Goal: Find contact information: Find contact information

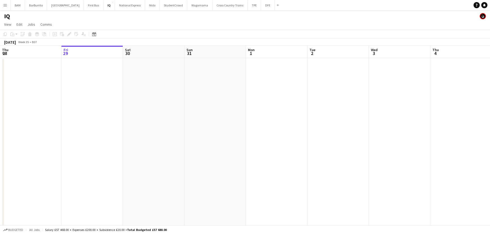
click at [5, 6] on app-icon "Menu" at bounding box center [5, 5] width 4 height 4
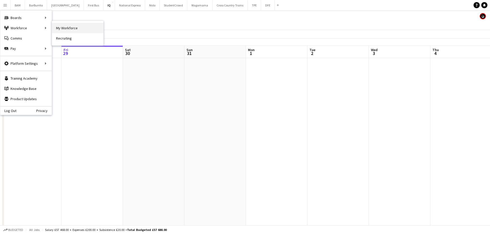
click at [66, 28] on link "My Workforce" at bounding box center [77, 28] width 51 height 10
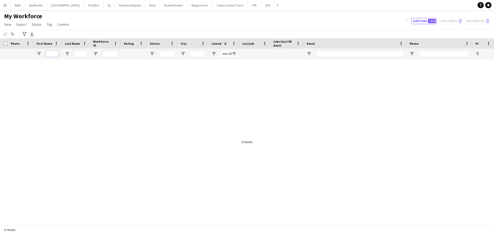
click at [50, 53] on input "First Name Filter Input" at bounding box center [52, 54] width 13 height 6
type input "*****"
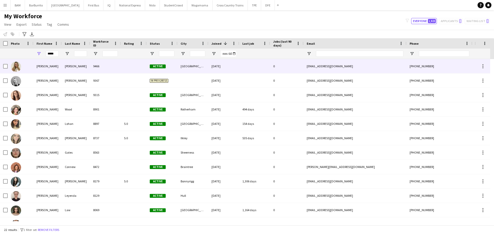
click at [72, 68] on div "Wright" at bounding box center [76, 66] width 28 height 14
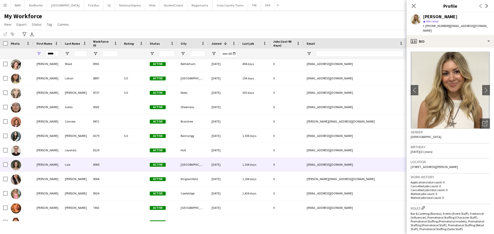
scroll to position [51, 0]
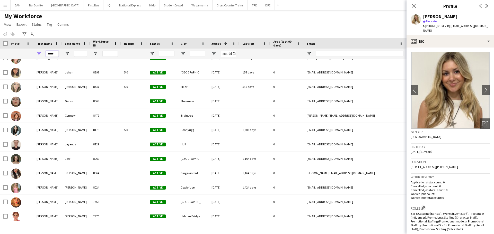
click at [55, 55] on input "*****" at bounding box center [52, 54] width 13 height 6
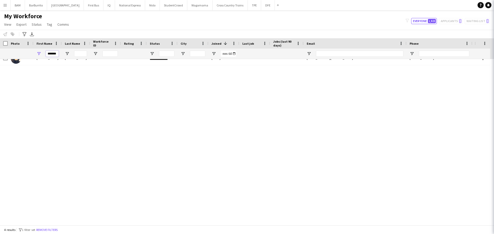
scroll to position [0, 0]
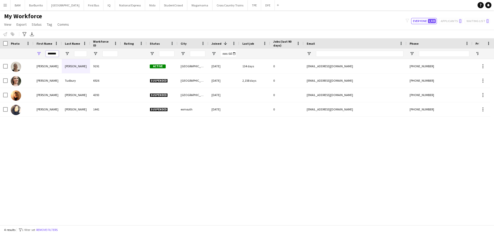
type input "*******"
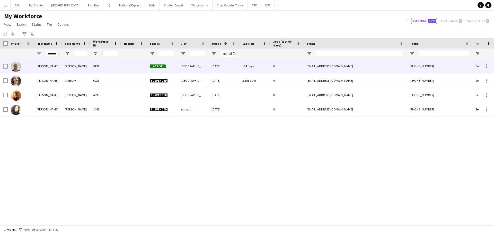
click at [74, 64] on div "McCann" at bounding box center [76, 66] width 28 height 14
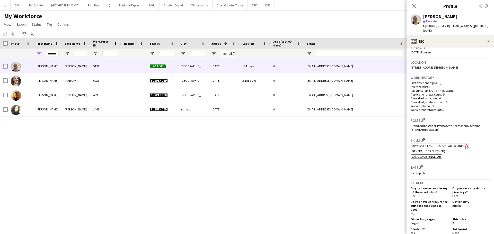
scroll to position [129, 0]
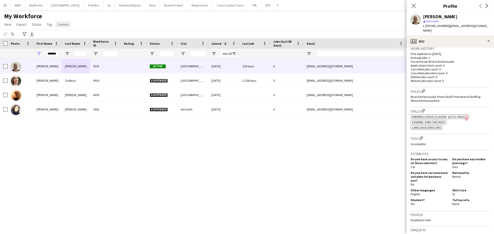
click at [64, 23] on span "Comms" at bounding box center [63, 24] width 12 height 5
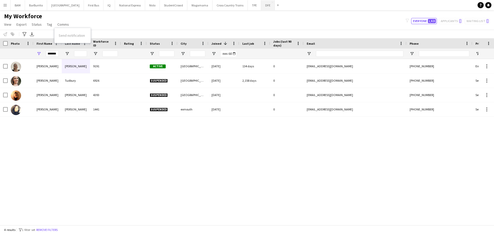
click at [261, 7] on button "DFE Close" at bounding box center [268, 5] width 14 height 10
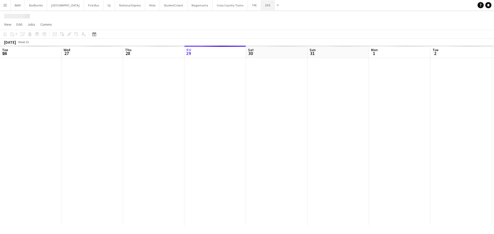
scroll to position [0, 123]
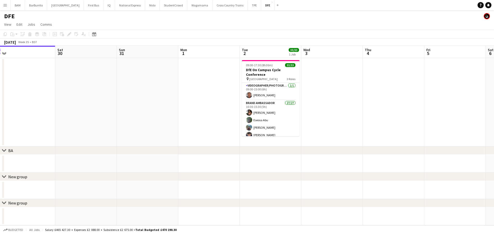
drag, startPoint x: 291, startPoint y: 80, endPoint x: 106, endPoint y: 81, distance: 184.2
click at [107, 81] on app-calendar-viewport "Tue 26 Wed 27 Thu 28 Fri 29 Sat 30 Sun 31 Mon 1 Tue 2 33/33 1 Job Wed 3 Thu 4 F…" at bounding box center [247, 136] width 494 height 180
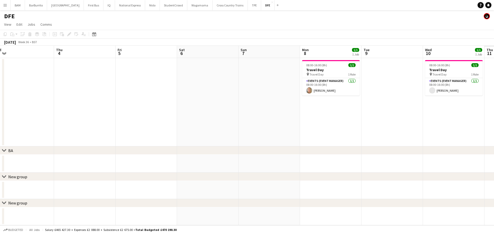
drag, startPoint x: 205, startPoint y: 91, endPoint x: 168, endPoint y: 90, distance: 37.3
click at [168, 90] on app-calendar-viewport "Sun 31 Mon 1 Tue 2 33/33 1 Job Wed 3 Thu 4 Fri 5 Sat 6 Sun 7 Mon 8 1/1 1 Job Tu…" at bounding box center [247, 136] width 494 height 180
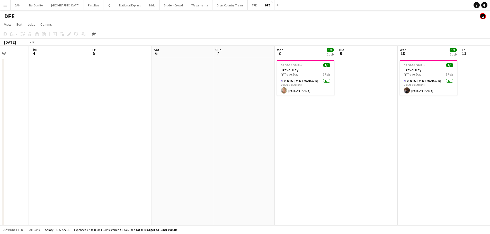
scroll to position [0, 154]
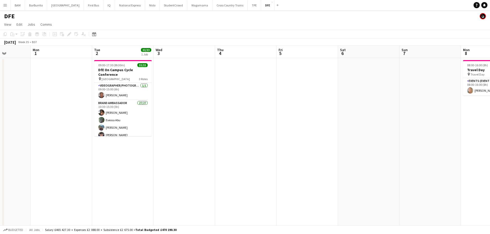
drag, startPoint x: 219, startPoint y: 90, endPoint x: 410, endPoint y: 97, distance: 191.3
click at [410, 97] on app-calendar-viewport "Fri 29 Sat 30 Sun 31 Mon 1 Tue 2 33/33 1 Job Wed 3 Thu 4 Fri 5 Sat 6 Sun 7 Mon …" at bounding box center [245, 181] width 490 height 270
click at [126, 110] on app-card-role "Brand Ambassador 27/27 10:30-15:30 (5h) Cara McGrenaghan Eseosa Abu Hayley Ng O…" at bounding box center [123, 205] width 58 height 211
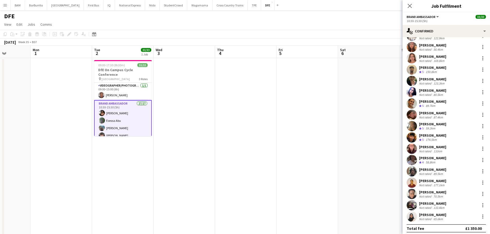
scroll to position [137, 0]
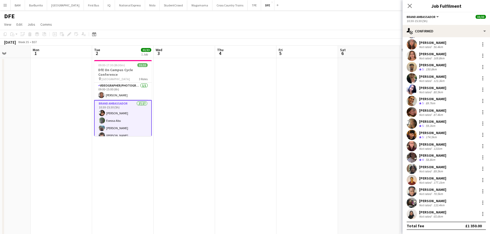
click at [332, 104] on app-date-cell at bounding box center [307, 151] width 61 height 187
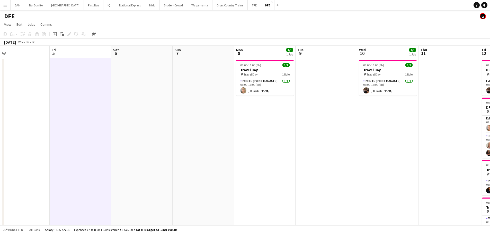
drag, startPoint x: 355, startPoint y: 99, endPoint x: 74, endPoint y: 78, distance: 281.7
click at [66, 80] on app-calendar-viewport "Mon 1 Tue 2 33/33 1 Job Wed 3 Thu 4 Fri 5 Sat 6 Sun 7 Mon 8 1/1 1 Job Tue 9 Wed…" at bounding box center [245, 181] width 490 height 270
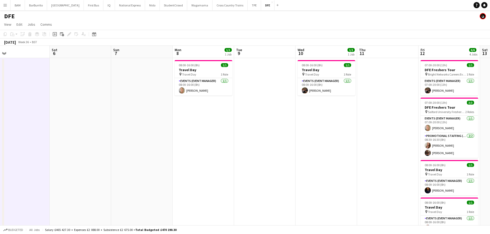
click at [195, 21] on app-page-menu "View Day view expanded Day view collapsed Month view Date picker Jump to [DATE]…" at bounding box center [245, 25] width 490 height 10
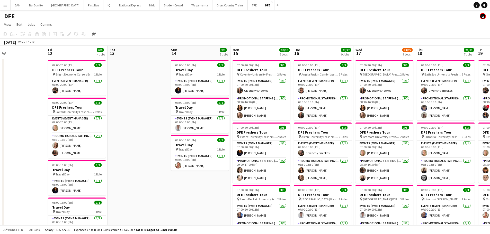
drag, startPoint x: 319, startPoint y: 108, endPoint x: 210, endPoint y: 105, distance: 109.1
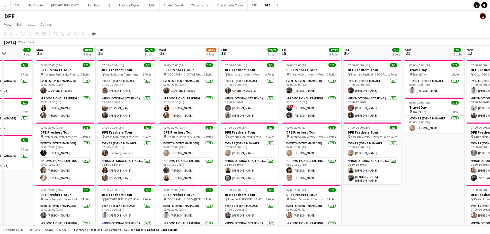
scroll to position [0, 153]
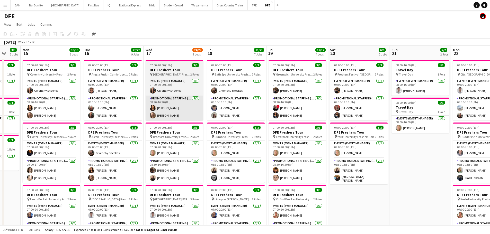
drag, startPoint x: 386, startPoint y: 100, endPoint x: 178, endPoint y: 100, distance: 207.8
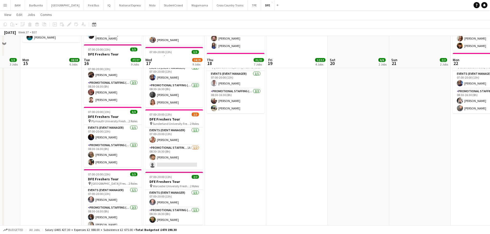
scroll to position [412, 0]
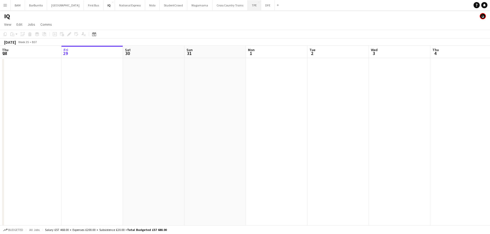
click at [248, 8] on button "TPE Close" at bounding box center [254, 5] width 13 height 10
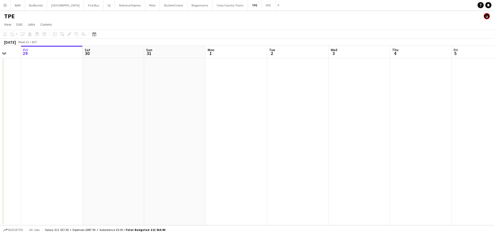
drag, startPoint x: 298, startPoint y: 61, endPoint x: 163, endPoint y: 57, distance: 135.4
click at [163, 57] on app-calendar-viewport "Tue 26 Wed 27 Thu 28 Fri 29 Sat 30 Sun 31 Mon 1 Tue 2 Wed 3 Thu 4 Fri 5 Sat 6 S…" at bounding box center [247, 136] width 494 height 180
drag, startPoint x: 288, startPoint y: 61, endPoint x: 135, endPoint y: 54, distance: 152.7
click at [135, 54] on app-calendar-viewport "Fri 29 Sat 30 Sun 31 Mon 1 Tue 2 Wed 3 Thu 4 Fri 5 Sat 6 Sun 7 Mon 8 Tue 9 Wed …" at bounding box center [247, 136] width 494 height 180
drag, startPoint x: 156, startPoint y: 58, endPoint x: 138, endPoint y: 56, distance: 18.4
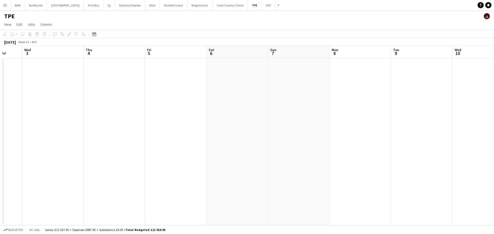
click at [148, 57] on app-calendar-viewport "Sun 31 Mon 1 Tue 2 Wed 3 Thu 4 Fri 5 Sat 6 Sun 7 Mon 8 Tue 9 Wed 10 Thu 11 Fri …" at bounding box center [247, 136] width 494 height 180
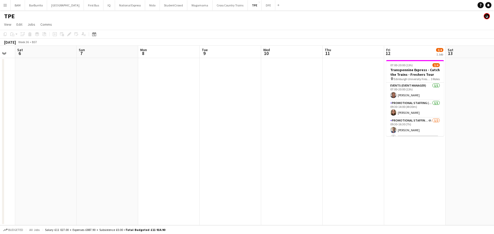
scroll to position [0, 186]
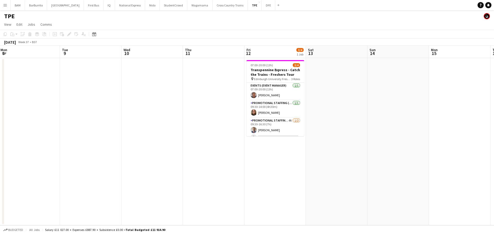
drag, startPoint x: 303, startPoint y: 68, endPoint x: 191, endPoint y: 65, distance: 112.4
click at [191, 65] on app-calendar-viewport "Fri 5 Sat 6 Sun 7 Mon 8 Tue 9 Wed 10 Thu 11 Fri 12 3/4 1 Job Sat 13 Sun 14 Mon …" at bounding box center [247, 136] width 494 height 180
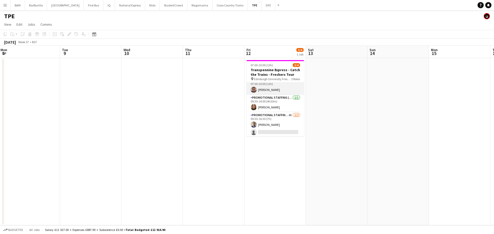
scroll to position [6, 0]
click at [279, 108] on app-card-role "Promotional Staffing (Brand Ambassadors) [DATE] 09:30-14:00 (4h30m) [PERSON_NAM…" at bounding box center [275, 102] width 58 height 17
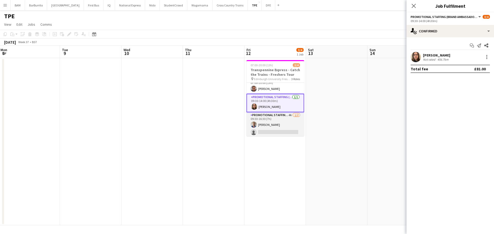
click at [279, 119] on app-card-role "Promotional Staffing (Brand Ambassadors) 4A [DATE] 09:30-16:30 (7h) [PERSON_NAM…" at bounding box center [275, 124] width 58 height 25
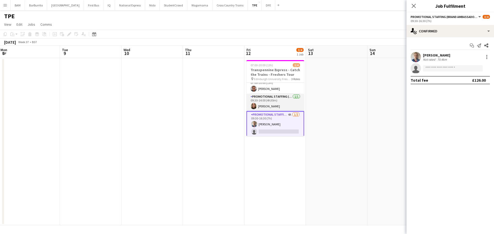
click at [278, 104] on app-card-role "Promotional Staffing (Brand Ambassadors) [DATE] 09:30-14:00 (4h30m) [PERSON_NAM…" at bounding box center [275, 102] width 58 height 17
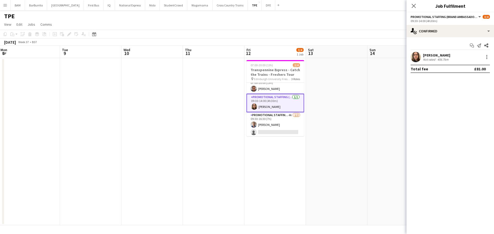
click at [424, 58] on div "Not rated" at bounding box center [429, 60] width 13 height 4
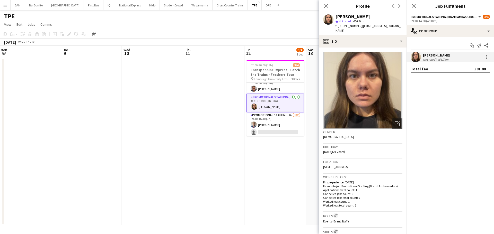
click at [288, 26] on app-page-menu "View Day view expanded Day view collapsed Month view Date picker Jump to [DATE]…" at bounding box center [247, 25] width 494 height 10
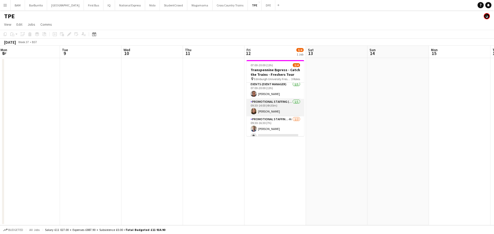
scroll to position [0, 0]
click at [266, 114] on app-card-role "Promotional Staffing (Brand Ambassadors) [DATE] 09:30-14:00 (4h30m) [PERSON_NAM…" at bounding box center [275, 108] width 58 height 17
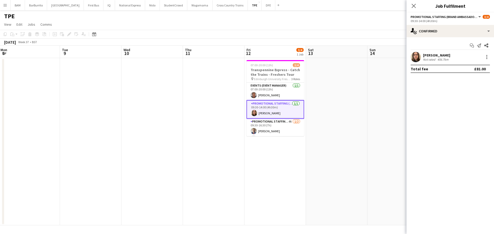
click at [451, 59] on div "[PERSON_NAME] Not rated 456.7km" at bounding box center [449, 57] width 87 height 10
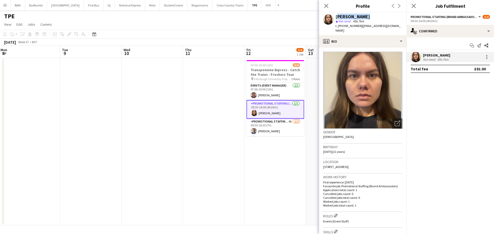
drag, startPoint x: 336, startPoint y: 16, endPoint x: 364, endPoint y: 16, distance: 27.8
click at [364, 16] on div "[PERSON_NAME]" at bounding box center [368, 16] width 67 height 5
copy div "[PERSON_NAME]"
drag, startPoint x: 360, startPoint y: 26, endPoint x: 395, endPoint y: 27, distance: 34.5
click at [395, 27] on span "| [EMAIL_ADDRESS][DOMAIN_NAME]" at bounding box center [367, 28] width 65 height 8
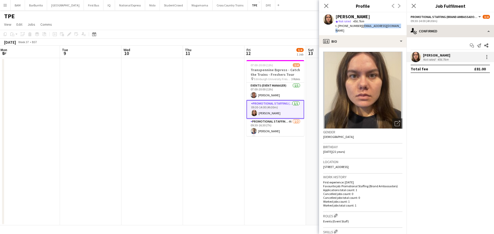
copy span "[EMAIL_ADDRESS][DOMAIN_NAME]"
drag, startPoint x: 342, startPoint y: 25, endPoint x: 358, endPoint y: 28, distance: 15.6
click at [358, 28] on div "t. [PHONE_NUMBER] | [EMAIL_ADDRESS][DOMAIN_NAME]" at bounding box center [368, 28] width 67 height 9
copy span "7400511626"
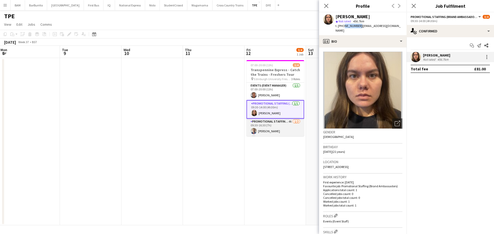
click at [281, 124] on app-card-role "Promotional Staffing (Brand Ambassadors) 4A [DATE] 09:30-16:30 (7h) [PERSON_NAM…" at bounding box center [275, 131] width 58 height 25
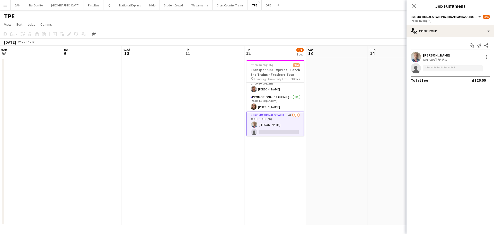
scroll to position [7, 0]
click at [452, 57] on div "[PERSON_NAME] Not rated 70.4km" at bounding box center [449, 57] width 87 height 10
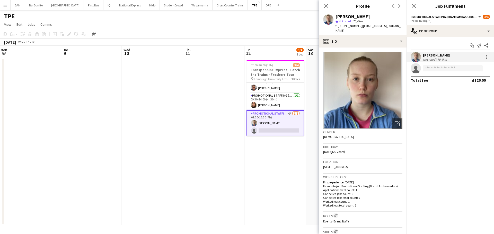
drag, startPoint x: 336, startPoint y: 17, endPoint x: 379, endPoint y: 18, distance: 42.7
click at [379, 18] on div "[PERSON_NAME]" at bounding box center [368, 16] width 67 height 5
copy div "[PERSON_NAME]"
drag, startPoint x: 361, startPoint y: 27, endPoint x: 400, endPoint y: 28, distance: 38.6
click at [400, 28] on div "[PERSON_NAME] star Not rated 70.4km t. [PHONE_NUMBER] | [EMAIL_ADDRESS][DOMAIN_…" at bounding box center [362, 23] width 87 height 23
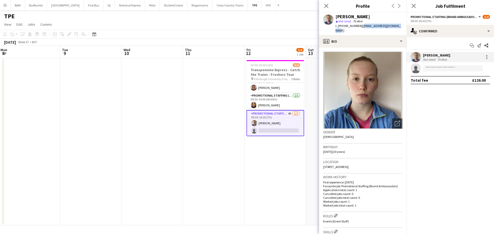
copy span "[EMAIL_ADDRESS][DOMAIN_NAME]"
drag, startPoint x: 343, startPoint y: 26, endPoint x: 359, endPoint y: 27, distance: 16.2
click at [359, 27] on span "t. [PHONE_NUMBER]" at bounding box center [348, 26] width 27 height 4
copy span "07426731431"
click at [305, 30] on app-toolbar "Copy Paste Paste Ctrl+V Paste with crew Ctrl+Shift+V Paste linked Job [GEOGRAPH…" at bounding box center [247, 34] width 494 height 9
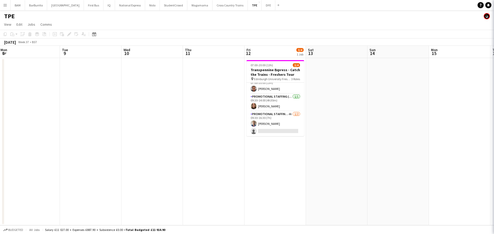
scroll to position [6, 0]
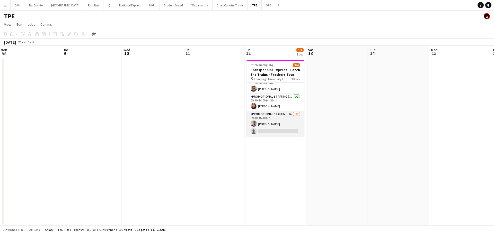
click at [281, 119] on app-card-role "Promotional Staffing (Brand Ambassadors) 4A [DATE] 09:30-16:30 (7h) [PERSON_NAM…" at bounding box center [275, 123] width 58 height 25
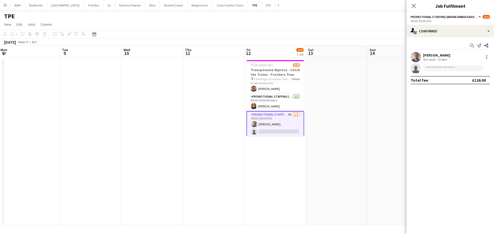
click at [335, 36] on app-toolbar "Copy Paste Paste Ctrl+V Paste with crew Ctrl+Shift+V Paste linked Job [GEOGRAPH…" at bounding box center [247, 34] width 494 height 9
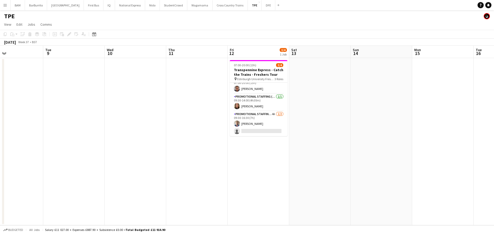
drag, startPoint x: 393, startPoint y: 86, endPoint x: 256, endPoint y: 104, distance: 138.7
click at [256, 104] on app-calendar-viewport "Fri 5 Sat 6 Sun 7 Mon 8 Tue 9 Wed 10 Thu 11 Fri 12 3/4 1 Job Sat 13 Sun 14 Mon …" at bounding box center [247, 136] width 494 height 180
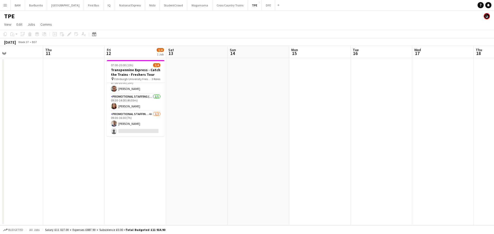
scroll to position [0, 201]
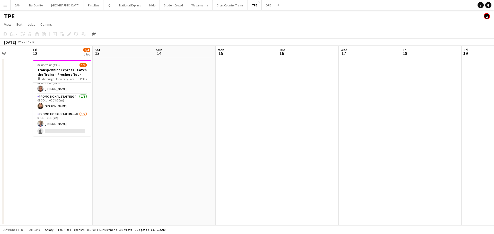
drag, startPoint x: 357, startPoint y: 109, endPoint x: 281, endPoint y: 104, distance: 75.7
click at [281, 104] on app-calendar-viewport "Tue 9 Wed 10 Thu 11 Fri 12 3/4 1 Job Sat 13 Sun 14 Mon 15 Tue 16 Wed 17 Thu 18 …" at bounding box center [247, 136] width 494 height 180
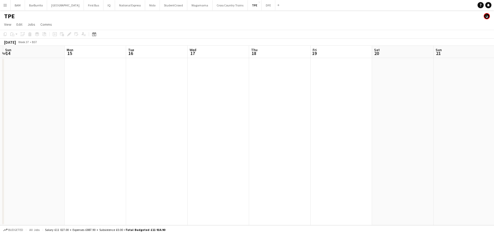
drag, startPoint x: 374, startPoint y: 107, endPoint x: 223, endPoint y: 111, distance: 151.1
click at [223, 111] on app-calendar-viewport "Thu 11 Fri 12 3/4 1 Job Sat 13 Sun 14 Mon 15 Tue 16 Wed 17 Thu 18 Fri 19 Sat 20…" at bounding box center [247, 136] width 494 height 180
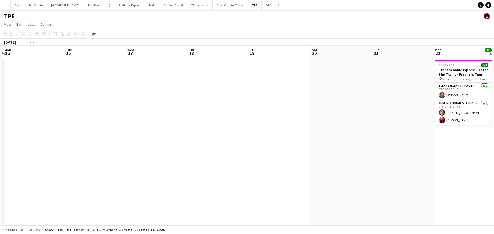
drag, startPoint x: 376, startPoint y: 114, endPoint x: 199, endPoint y: 113, distance: 176.2
click at [196, 114] on app-calendar-viewport "Thu 11 Fri 12 3/4 1 Job Sat 13 Sun 14 Mon 15 Tue 16 Wed 17 Thu 18 Fri 19 Sat 20…" at bounding box center [247, 136] width 494 height 180
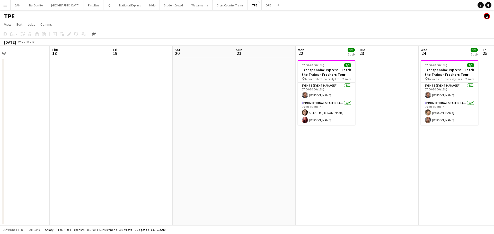
scroll to position [0, 150]
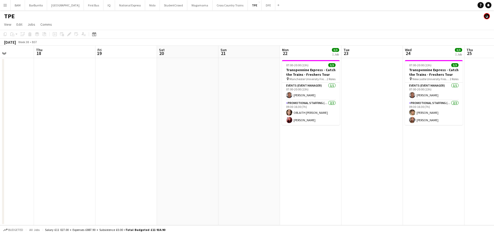
drag, startPoint x: 301, startPoint y: 119, endPoint x: 283, endPoint y: 121, distance: 17.9
click at [283, 121] on app-calendar-viewport "Mon 15 Tue 16 Wed 17 Thu 18 Fri 19 Sat 20 Sun 21 Mon 22 3/3 1 Job Tue 23 Wed 24…" at bounding box center [247, 136] width 494 height 180
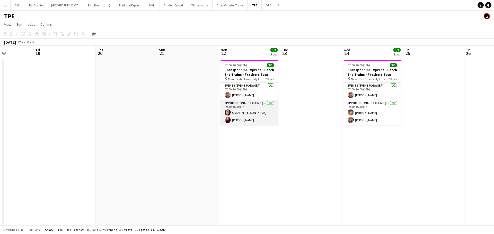
click at [242, 117] on app-card-role "Promotional Staffing (Brand Ambassadors) [DATE] 09:30-16:30 (7h) [PERSON_NAME] …" at bounding box center [249, 112] width 58 height 25
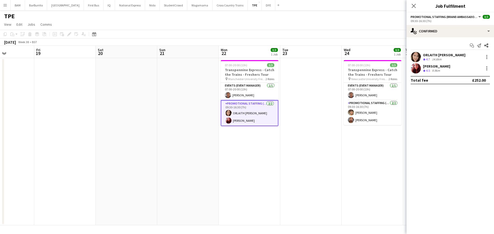
click at [446, 61] on div "Crew rating 4.7 14.6km" at bounding box center [444, 59] width 42 height 4
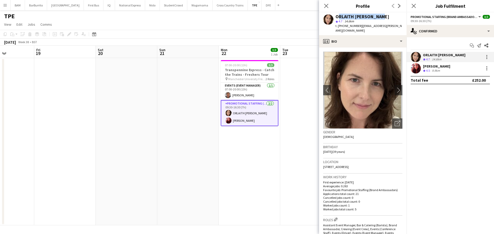
drag, startPoint x: 336, startPoint y: 16, endPoint x: 381, endPoint y: 15, distance: 45.3
click at [381, 15] on div "ORLAITH [PERSON_NAME]" at bounding box center [368, 16] width 67 height 5
copy div "ORLAITH [PERSON_NAME]"
drag, startPoint x: 360, startPoint y: 26, endPoint x: 396, endPoint y: 26, distance: 36.3
click at [396, 26] on div "ORLAITH [PERSON_NAME] star 4.7 14.6km t. [PHONE_NUMBER] | [EMAIL_ADDRESS][PERSO…" at bounding box center [362, 23] width 87 height 23
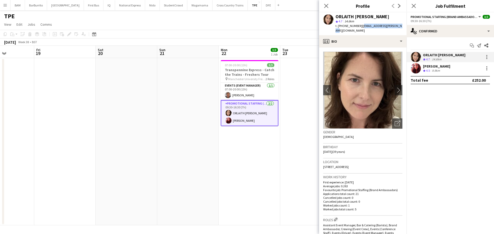
copy span "[EMAIL_ADDRESS][PERSON_NAME][DOMAIN_NAME]"
drag, startPoint x: 343, startPoint y: 26, endPoint x: 357, endPoint y: 26, distance: 14.4
click at [357, 26] on span "t. [PHONE_NUMBER]" at bounding box center [348, 26] width 27 height 4
copy span "7538373371"
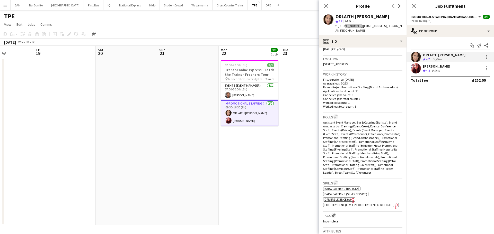
scroll to position [77, 0]
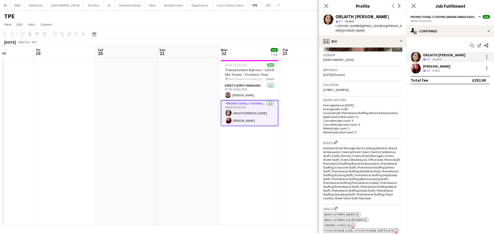
click at [349, 88] on span "[STREET_ADDRESS]" at bounding box center [335, 90] width 25 height 4
click at [367, 76] on div "Birthday [DEMOGRAPHIC_DATA] (39 years)" at bounding box center [362, 74] width 79 height 15
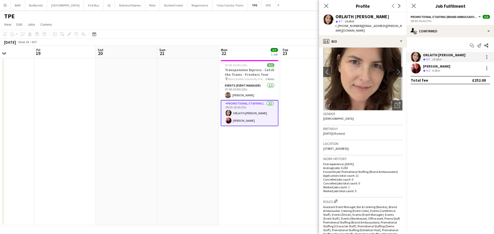
scroll to position [0, 0]
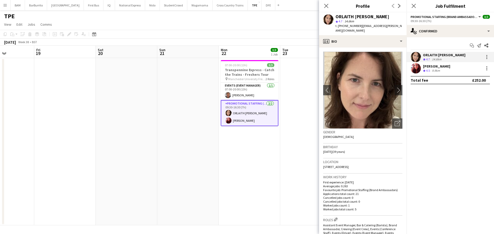
click at [450, 70] on div "Crew rating 4.5 9.9km" at bounding box center [436, 71] width 27 height 4
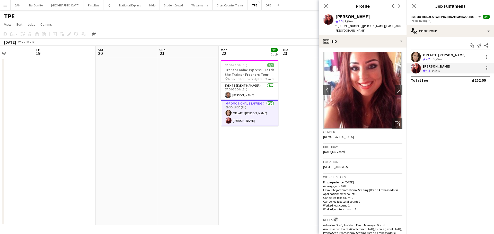
drag, startPoint x: 335, startPoint y: 17, endPoint x: 379, endPoint y: 16, distance: 44.0
click at [379, 16] on div "[PERSON_NAME]" at bounding box center [368, 16] width 67 height 5
copy div "[PERSON_NAME]"
drag, startPoint x: 359, startPoint y: 26, endPoint x: 396, endPoint y: 26, distance: 36.8
click at [396, 26] on div "[PERSON_NAME] star 4.5 9.9km t. [PHONE_NUMBER] | [PERSON_NAME][EMAIL_ADDRESS][D…" at bounding box center [362, 23] width 87 height 23
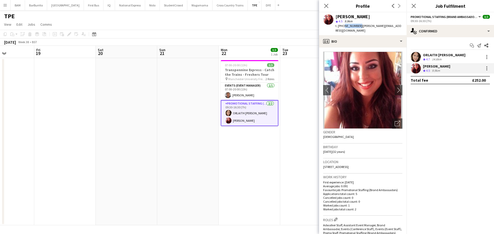
drag, startPoint x: 343, startPoint y: 26, endPoint x: 358, endPoint y: 27, distance: 14.9
click at [358, 27] on span "t. [PHONE_NUMBER]" at bounding box center [348, 26] width 27 height 4
click at [350, 27] on span "t. [PHONE_NUMBER]" at bounding box center [348, 26] width 27 height 4
click at [377, 27] on span "| [PERSON_NAME][EMAIL_ADDRESS][DOMAIN_NAME]" at bounding box center [368, 28] width 66 height 8
drag, startPoint x: 327, startPoint y: 1, endPoint x: 326, endPoint y: 5, distance: 4.2
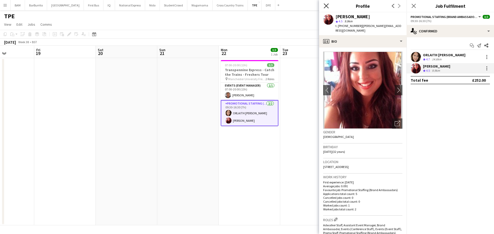
click at [327, 2] on div "Close pop-in" at bounding box center [326, 6] width 14 height 12
click at [325, 7] on icon at bounding box center [326, 5] width 5 height 5
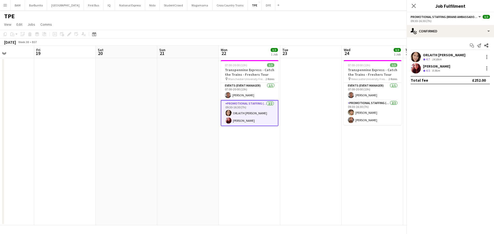
click at [307, 19] on div "TPE" at bounding box center [247, 15] width 494 height 10
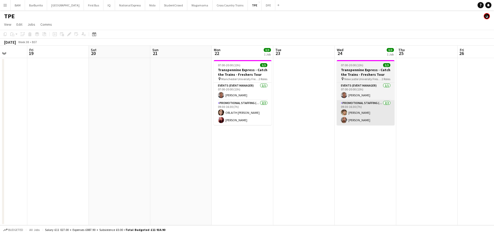
drag, startPoint x: 361, startPoint y: 80, endPoint x: 306, endPoint y: 102, distance: 60.0
click at [290, 78] on app-calendar-viewport "Tue 16 Wed 17 Thu 18 Fri 19 Sat 20 Sun 21 Mon 22 3/3 1 Job Tue 23 Wed 24 3/3 1 …" at bounding box center [247, 136] width 494 height 180
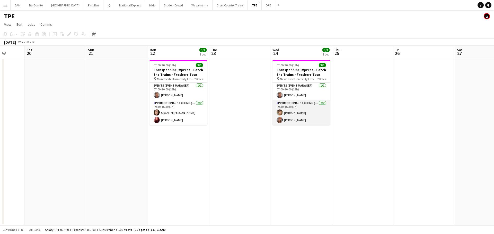
click at [303, 113] on app-card-role "Promotional Staffing (Brand Ambassadors) [DATE] 09:30-16:30 (7h) [PERSON_NAME] …" at bounding box center [301, 112] width 58 height 25
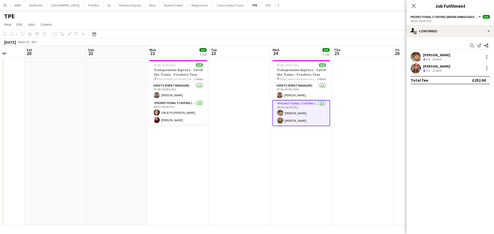
click at [452, 59] on div "[PERSON_NAME] Crew rating 4.6 10.5km" at bounding box center [449, 57] width 87 height 10
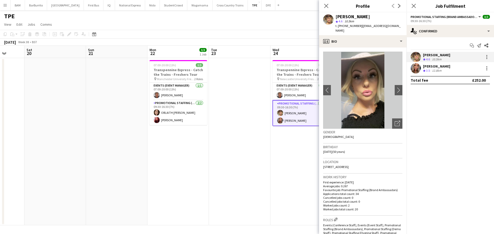
drag, startPoint x: 337, startPoint y: 16, endPoint x: 370, endPoint y: 17, distance: 33.5
click at [368, 16] on div "[PERSON_NAME]" at bounding box center [368, 16] width 67 height 5
click at [370, 18] on div "[PERSON_NAME]" at bounding box center [368, 16] width 67 height 5
drag, startPoint x: 361, startPoint y: 16, endPoint x: 334, endPoint y: 15, distance: 27.3
click at [334, 15] on div "[PERSON_NAME] star 4.6 10.5km t. [PHONE_NUMBER] | [EMAIL_ADDRESS][DOMAIN_NAME]" at bounding box center [362, 23] width 87 height 23
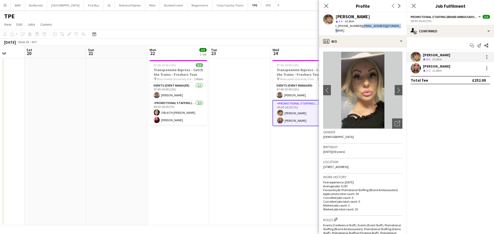
drag, startPoint x: 360, startPoint y: 25, endPoint x: 396, endPoint y: 25, distance: 36.5
click at [396, 25] on div "[PERSON_NAME] star 4.6 10.5km t. [PHONE_NUMBER] | [EMAIL_ADDRESS][DOMAIN_NAME]" at bounding box center [362, 23] width 87 height 23
click at [446, 66] on div "[PERSON_NAME] Crew rating 3.5 12.8km" at bounding box center [449, 68] width 87 height 10
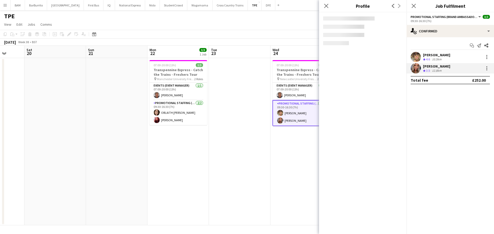
click at [448, 56] on div "[PERSON_NAME] Crew rating 4.6 10.5km" at bounding box center [449, 57] width 87 height 10
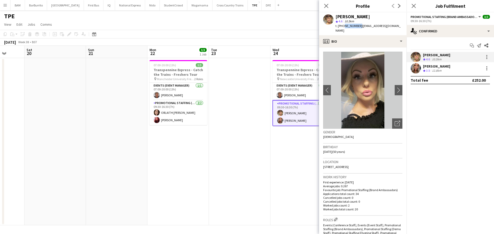
drag, startPoint x: 342, startPoint y: 26, endPoint x: 357, endPoint y: 26, distance: 15.2
click at [357, 26] on span "t. [PHONE_NUMBER]" at bounding box center [348, 26] width 27 height 4
drag, startPoint x: 447, startPoint y: 69, endPoint x: 444, endPoint y: 70, distance: 2.6
click at [447, 69] on div "[PERSON_NAME] Crew rating 3.5 12.8km" at bounding box center [449, 68] width 87 height 10
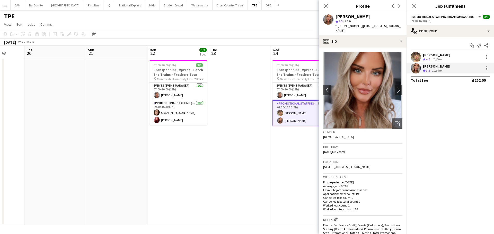
drag, startPoint x: 335, startPoint y: 15, endPoint x: 370, endPoint y: 17, distance: 35.0
click at [370, 17] on div "[PERSON_NAME] star 3.5 12.8km t. [PHONE_NUMBER] | [EMAIL_ADDRESS][DOMAIN_NAME]" at bounding box center [362, 23] width 87 height 23
drag, startPoint x: 359, startPoint y: 26, endPoint x: 481, endPoint y: 37, distance: 122.4
click at [400, 25] on div "[PERSON_NAME] star 3.5 12.8km t. [PHONE_NUMBER] | [EMAIL_ADDRESS][DOMAIN_NAME]" at bounding box center [362, 23] width 87 height 23
drag, startPoint x: 342, startPoint y: 26, endPoint x: 358, endPoint y: 26, distance: 15.4
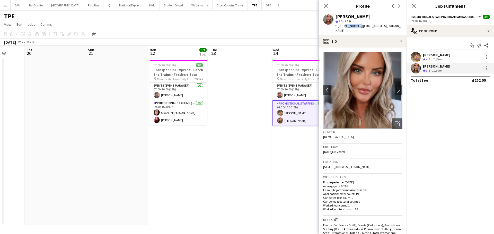
click at [358, 26] on span "t. [PHONE_NUMBER]" at bounding box center [348, 26] width 27 height 4
click at [323, 6] on app-icon "Close pop-in" at bounding box center [326, 6] width 6 height 6
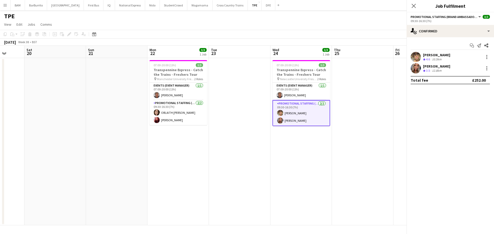
click at [348, 18] on div "TPE" at bounding box center [247, 15] width 494 height 10
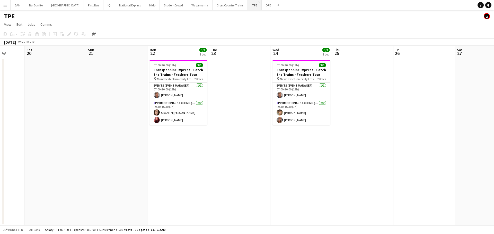
click at [248, 6] on button "TPE Close" at bounding box center [255, 5] width 14 height 10
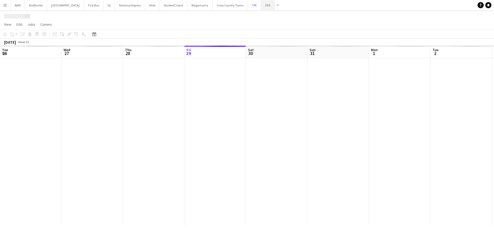
scroll to position [0, 123]
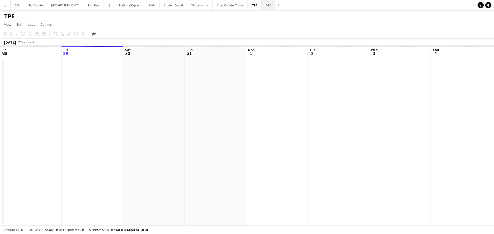
click at [262, 6] on button "DFE Close" at bounding box center [269, 5] width 14 height 10
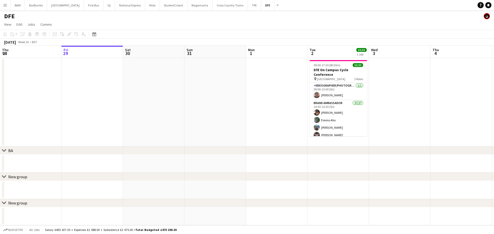
drag, startPoint x: 378, startPoint y: 109, endPoint x: 213, endPoint y: 104, distance: 165.5
click at [213, 104] on app-calendar-viewport "Tue 26 Wed 27 Thu 28 Fri 29 Sat 30 Sun 31 Mon 1 Tue 2 33/33 1 Job Wed 3 Thu 4 F…" at bounding box center [247, 136] width 494 height 180
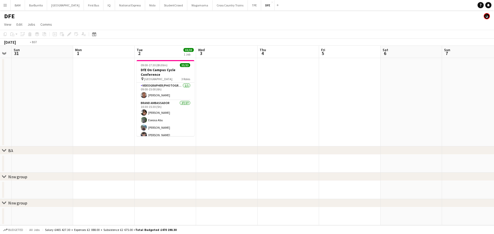
drag, startPoint x: 347, startPoint y: 124, endPoint x: 262, endPoint y: 122, distance: 85.2
click at [156, 124] on app-calendar-viewport "Thu 28 Fri 29 Sat 30 Sun 31 Mon 1 Tue 2 33/33 1 Job Wed 3 Thu 4 Fri 5 Sat 6 Sun…" at bounding box center [247, 136] width 494 height 180
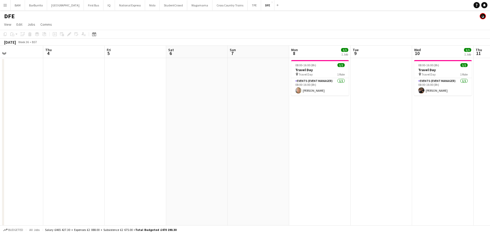
drag, startPoint x: 387, startPoint y: 130, endPoint x: 398, endPoint y: 128, distance: 10.7
click at [176, 122] on app-calendar-viewport "Mon 1 Tue 2 33/33 1 Job Wed 3 Thu 4 Fri 5 Sat 6 Sun 7 Mon 8 1/1 1 Job Tue 9 Wed…" at bounding box center [245, 181] width 490 height 270
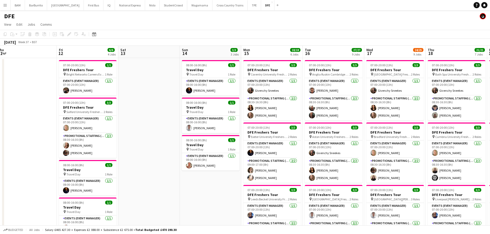
drag, startPoint x: 230, startPoint y: 130, endPoint x: 143, endPoint y: 125, distance: 87.6
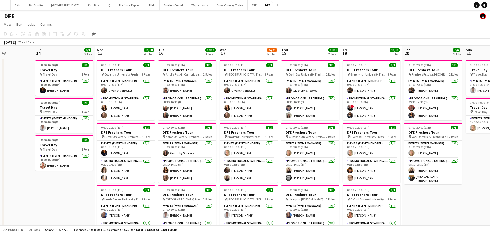
scroll to position [0, 151]
drag, startPoint x: 328, startPoint y: 127, endPoint x: 238, endPoint y: 124, distance: 89.8
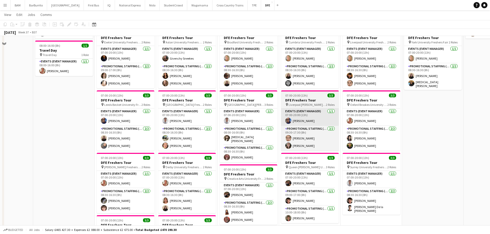
scroll to position [103, 0]
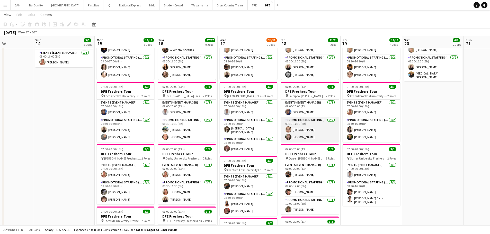
click at [325, 125] on app-card-role "Promotional Staffing (Brand Ambassadors) [DATE] 09:30-17:30 (8h) [PERSON_NAME] …" at bounding box center [310, 129] width 58 height 25
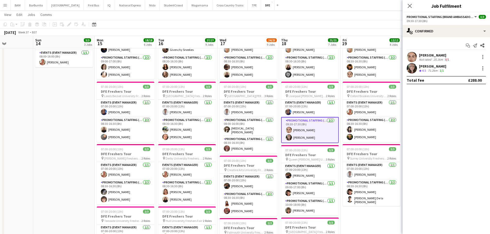
click at [447, 71] on div "[PERSON_NAME] Crew rating 4.5 71.2km 1/1" at bounding box center [446, 68] width 87 height 10
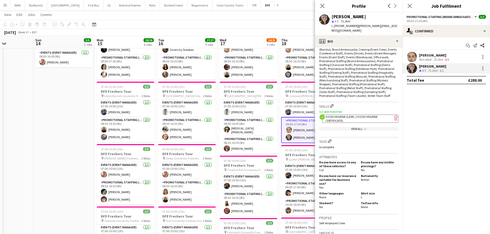
scroll to position [180, 0]
click at [359, 119] on app-spec-pill "ok-circled2 background Layer 1 cross-circle-red background Layer 1 Food Hygiene…" at bounding box center [360, 118] width 76 height 8
drag, startPoint x: 332, startPoint y: 15, endPoint x: 371, endPoint y: 16, distance: 39.1
click at [371, 16] on div "[PERSON_NAME]" at bounding box center [365, 16] width 67 height 5
drag, startPoint x: 356, startPoint y: 26, endPoint x: 400, endPoint y: 25, distance: 44.5
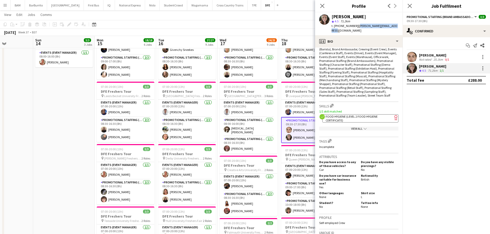
click at [400, 25] on app-profile-header "[PERSON_NAME] star 4.5 71.2km t. [PHONE_NUMBER] | [PERSON_NAME][EMAIL_ADDRESS][…" at bounding box center [358, 23] width 87 height 23
drag, startPoint x: 340, startPoint y: 26, endPoint x: 344, endPoint y: 26, distance: 4.6
click at [349, 26] on span "t. [PHONE_NUMBER]" at bounding box center [345, 26] width 27 height 4
click at [343, 26] on span "t. [PHONE_NUMBER]" at bounding box center [345, 26] width 27 height 4
drag, startPoint x: 339, startPoint y: 26, endPoint x: 354, endPoint y: 27, distance: 15.2
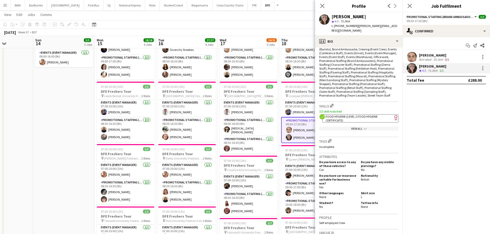
click at [354, 27] on div "t. [PHONE_NUMBER] | [PERSON_NAME][EMAIL_ADDRESS][DOMAIN_NAME]" at bounding box center [365, 28] width 67 height 9
click at [435, 55] on div "[PERSON_NAME]" at bounding box center [434, 55] width 31 height 5
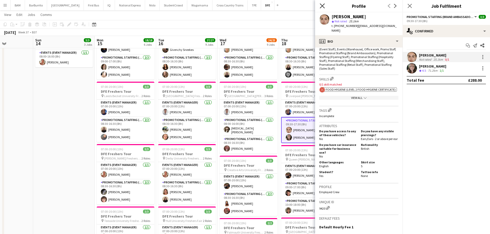
click at [321, 6] on icon "Close pop-in" at bounding box center [322, 5] width 5 height 5
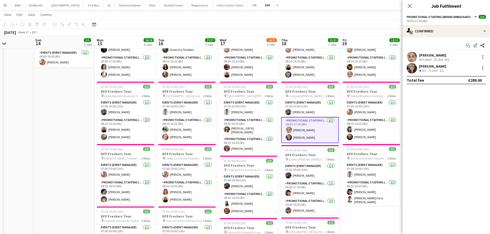
click at [332, 16] on app-page-menu "View Day view expanded Day view collapsed Month view Date picker Jump to [DATE]…" at bounding box center [245, 15] width 490 height 10
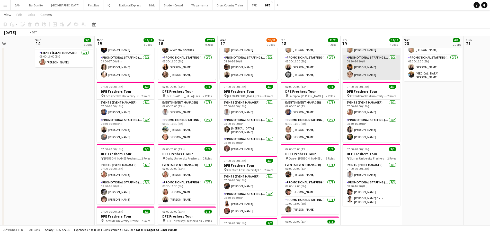
drag, startPoint x: 247, startPoint y: 69, endPoint x: 183, endPoint y: 71, distance: 63.6
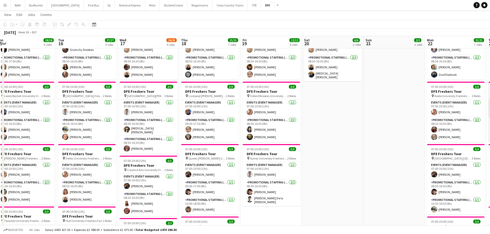
drag, startPoint x: 238, startPoint y: 102, endPoint x: 312, endPoint y: 106, distance: 74.5
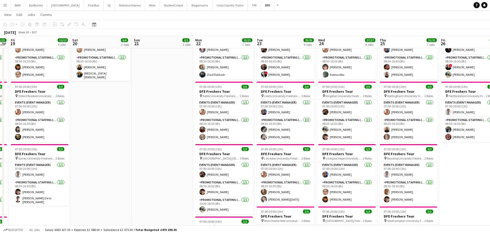
scroll to position [0, 192]
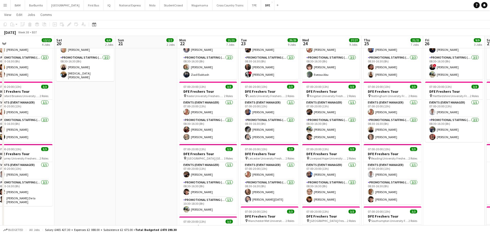
drag, startPoint x: 357, startPoint y: 110, endPoint x: 341, endPoint y: 110, distance: 16.0
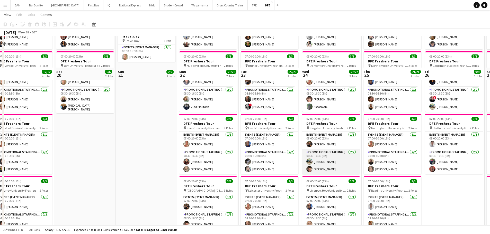
scroll to position [26, 0]
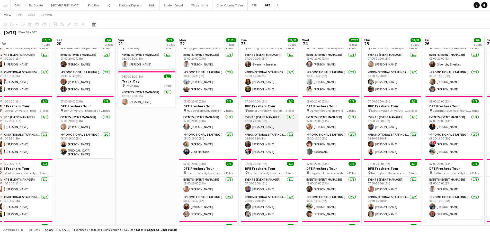
click at [278, 125] on app-card-role "Events (Event Manager) [DATE] 07:00-20:00 (13h) [PERSON_NAME]" at bounding box center [270, 122] width 58 height 17
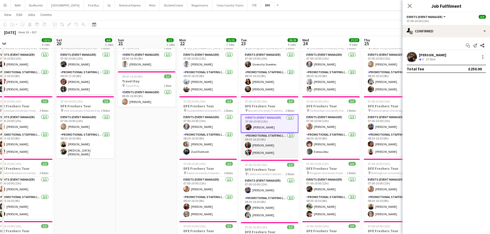
drag, startPoint x: 263, startPoint y: 146, endPoint x: 275, endPoint y: 143, distance: 12.2
click at [263, 146] on app-card-role "Promotional Staffing (Brand Ambassadors) [DATE] 08:30-16:30 (8h) [PERSON_NAME] …" at bounding box center [270, 145] width 58 height 25
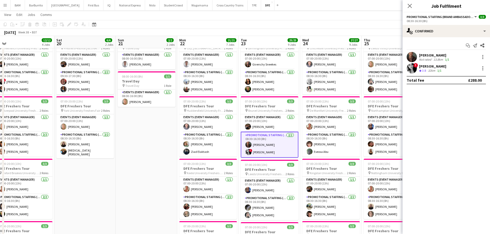
click at [450, 67] on div "! [PERSON_NAME] Crew rating 3.8 32km 1/1" at bounding box center [446, 68] width 87 height 10
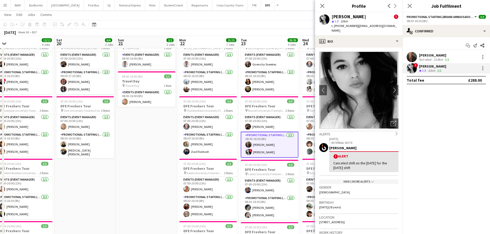
drag, startPoint x: 355, startPoint y: 25, endPoint x: 394, endPoint y: 27, distance: 38.9
click at [394, 27] on app-profile-header "[PERSON_NAME] ! star 3.8 32km t. [PHONE_NUMBER] | [EMAIL_ADDRESS][DOMAIN_NAME]" at bounding box center [358, 23] width 87 height 23
drag, startPoint x: 337, startPoint y: 15, endPoint x: 330, endPoint y: 15, distance: 7.0
click at [327, 15] on div "[PERSON_NAME] ! star 3.8 32km t. [PHONE_NUMBER] | [EMAIL_ADDRESS][DOMAIN_NAME]" at bounding box center [358, 23] width 87 height 23
drag, startPoint x: 355, startPoint y: 26, endPoint x: 395, endPoint y: 29, distance: 39.4
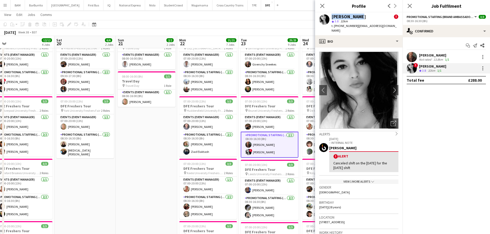
click at [395, 29] on app-profile-header "[PERSON_NAME] ! star 3.8 32km t. [PHONE_NUMBER] | [EMAIL_ADDRESS][DOMAIN_NAME]" at bounding box center [358, 23] width 87 height 23
drag, startPoint x: 339, startPoint y: 25, endPoint x: 354, endPoint y: 28, distance: 14.6
click at [354, 28] on span "t. [PHONE_NUMBER]" at bounding box center [345, 26] width 27 height 4
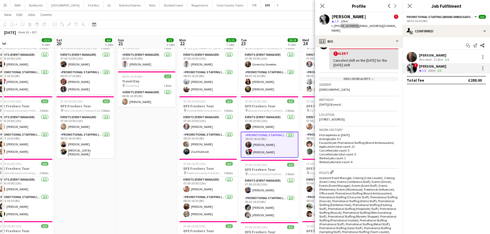
scroll to position [180, 0]
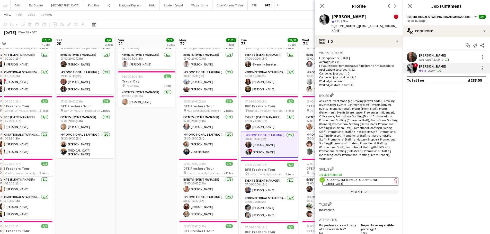
click at [372, 186] on app-show-more-section "View All chevron-down" at bounding box center [358, 191] width 79 height 10
click at [373, 178] on app-spec-pill "ok-circled2 background Layer 1 cross-circle-red background Layer 1 Food Hygiene…" at bounding box center [360, 182] width 76 height 8
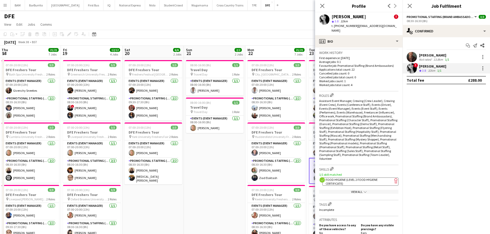
scroll to position [0, 164]
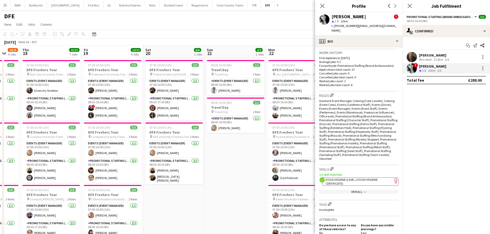
drag, startPoint x: 225, startPoint y: 76, endPoint x: 318, endPoint y: 78, distance: 92.9
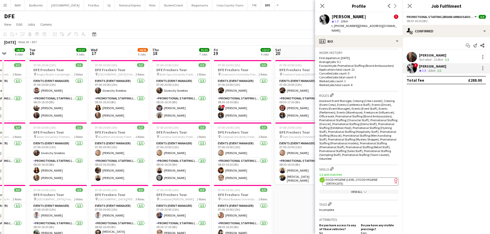
drag, startPoint x: 211, startPoint y: 79, endPoint x: 343, endPoint y: 83, distance: 131.8
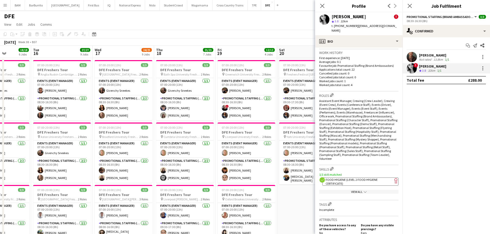
scroll to position [0, 152]
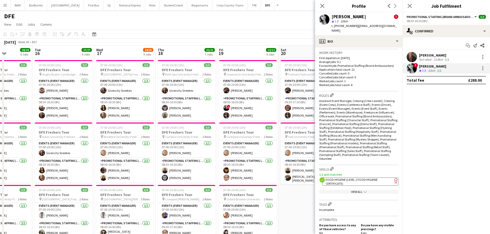
drag, startPoint x: 215, startPoint y: 85, endPoint x: 219, endPoint y: 84, distance: 4.2
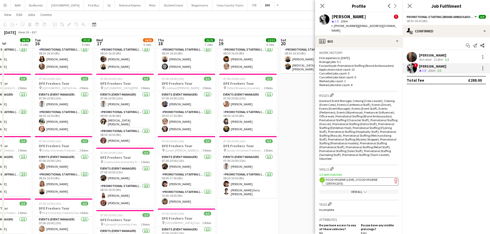
scroll to position [129, 0]
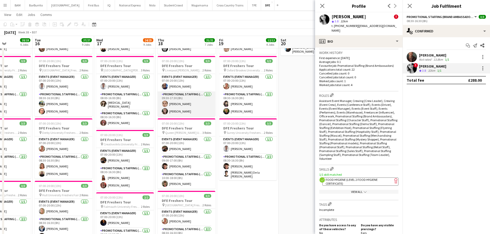
click at [192, 109] on app-card-role "Promotional Staffing (Brand Ambassadors) [DATE] 09:30-17:30 (8h) [PERSON_NAME] …" at bounding box center [187, 104] width 58 height 25
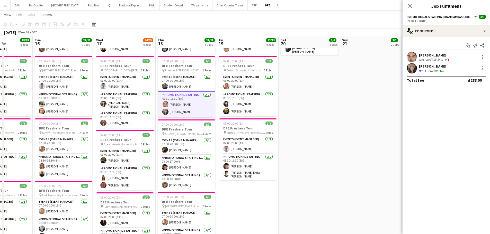
click at [408, 5] on icon "Close pop-in" at bounding box center [410, 6] width 4 height 4
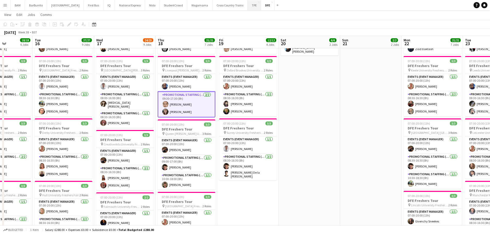
click at [248, 5] on button "TPE Close" at bounding box center [254, 5] width 13 height 10
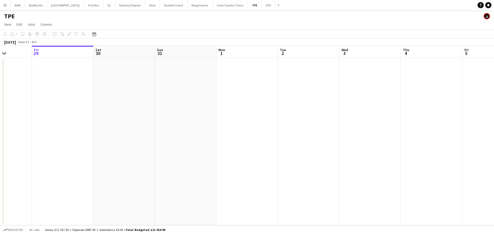
drag, startPoint x: 166, startPoint y: 65, endPoint x: 381, endPoint y: 92, distance: 216.8
click at [46, 69] on app-calendar-viewport "Mon 25 Tue 26 Wed 27 Thu 28 Fri 29 Sat 30 Sun 31 Mon 1 Tue 2 Wed 3 Thu 4 Fri 5 …" at bounding box center [247, 136] width 494 height 180
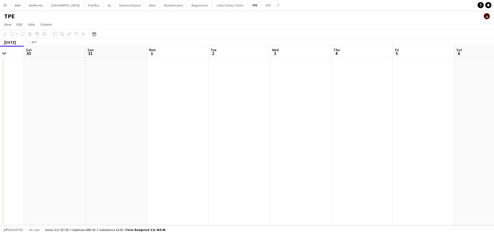
drag, startPoint x: 392, startPoint y: 97, endPoint x: 152, endPoint y: 92, distance: 240.3
click at [152, 92] on app-calendar-viewport "Wed 27 Thu 28 Fri 29 Sat 30 Sun 31 Mon 1 Tue 2 Wed 3 Thu 4 Fri 5 Sat 6 Sun 7 Mo…" at bounding box center [247, 136] width 494 height 180
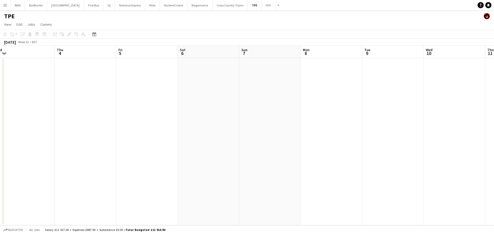
drag, startPoint x: 319, startPoint y: 105, endPoint x: 136, endPoint y: 110, distance: 183.7
click at [174, 113] on app-calendar-viewport "Sun 31 Mon 1 Tue 2 Wed 3 Thu 4 Fri 5 Sat 6 Sun 7 Mon 8 Tue 9 Wed 10 Thu 11 Fri …" at bounding box center [247, 136] width 494 height 180
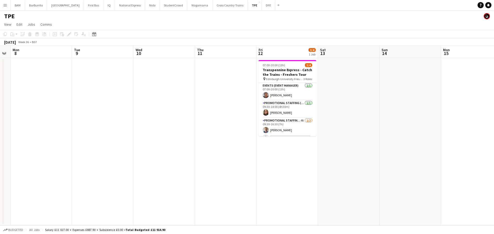
scroll to position [0, 174]
drag, startPoint x: 375, startPoint y: 111, endPoint x: 311, endPoint y: 113, distance: 64.1
click at [311, 113] on app-calendar-viewport "Fri 5 Sat 6 Sun 7 Mon 8 Tue 9 Wed 10 Thu 11 Fri 12 3/4 1 Job Sat 13 Sun 14 Mon …" at bounding box center [247, 136] width 494 height 180
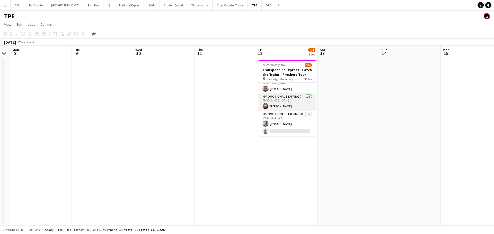
drag, startPoint x: 290, startPoint y: 102, endPoint x: 295, endPoint y: 102, distance: 4.9
click at [291, 102] on app-card-role "Promotional Staffing (Brand Ambassadors) [DATE] 09:30-14:00 (4h30m) [PERSON_NAM…" at bounding box center [287, 102] width 58 height 17
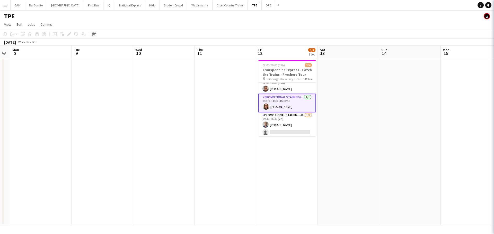
scroll to position [0, 174]
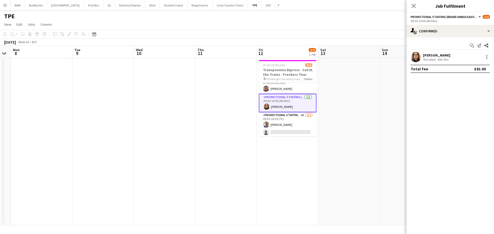
click at [452, 56] on div "[PERSON_NAME] Not rated 456.7km" at bounding box center [449, 57] width 87 height 10
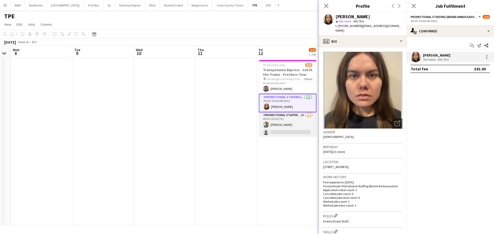
click at [280, 127] on app-card-role "Promotional Staffing (Brand Ambassadors) 4A [DATE] 09:30-16:30 (7h) [PERSON_NAM…" at bounding box center [288, 124] width 58 height 25
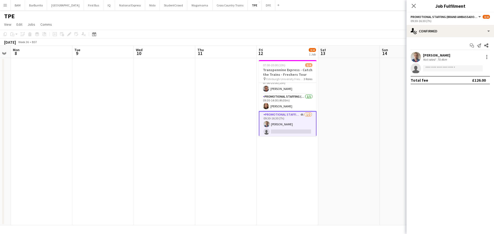
click at [454, 54] on div "[PERSON_NAME] Not rated 70.4km" at bounding box center [449, 57] width 87 height 10
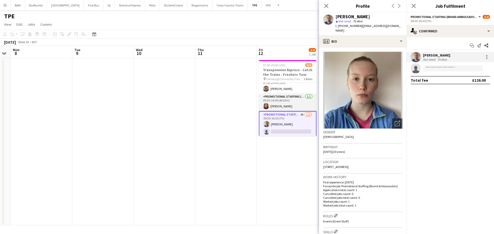
click at [277, 103] on app-card-role "Promotional Staffing (Brand Ambassadors) [DATE] 09:30-14:00 (4h30m) [PERSON_NAM…" at bounding box center [288, 102] width 58 height 17
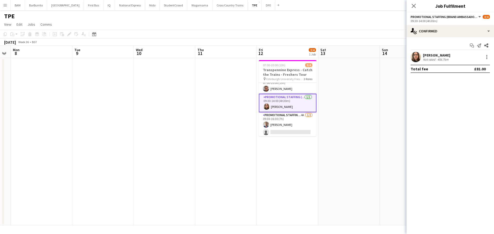
click at [443, 61] on div "456.7km" at bounding box center [442, 60] width 13 height 4
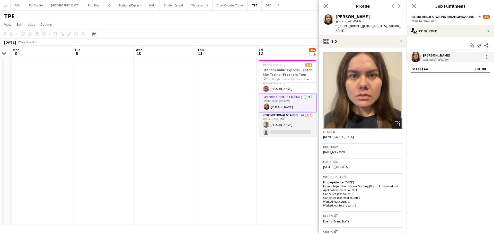
click at [294, 123] on app-card-role "Promotional Staffing (Brand Ambassadors) 4A [DATE] 09:30-16:30 (7h) [PERSON_NAM…" at bounding box center [288, 124] width 58 height 25
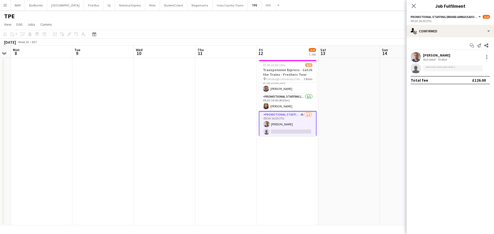
click at [425, 57] on div "[PERSON_NAME]" at bounding box center [436, 55] width 27 height 5
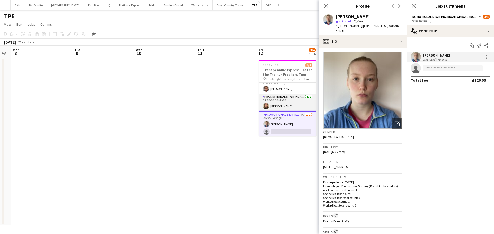
click at [296, 109] on app-card-role "Promotional Staffing (Brand Ambassadors) [DATE] 09:30-14:00 (4h30m) [PERSON_NAM…" at bounding box center [288, 102] width 58 height 17
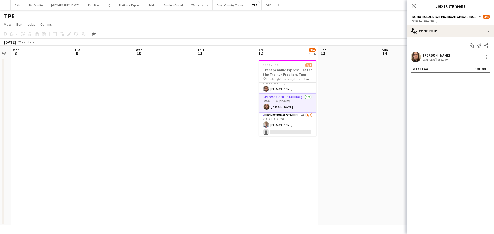
click at [446, 57] on div "[PERSON_NAME]" at bounding box center [436, 55] width 27 height 5
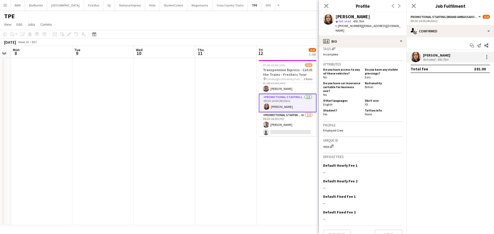
scroll to position [201, 0]
click at [271, 39] on div "[DATE] Week 36 • BST" at bounding box center [247, 42] width 494 height 7
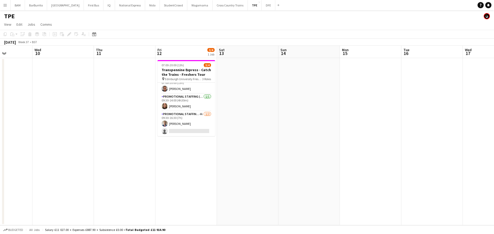
drag, startPoint x: 399, startPoint y: 97, endPoint x: 332, endPoint y: 98, distance: 67.1
click at [214, 91] on app-calendar-viewport "Sun 7 Mon 8 Tue 9 Wed 10 Thu 11 Fri 12 3/4 1 Job Sat 13 Sun 14 Mon 15 Tue 16 We…" at bounding box center [247, 136] width 494 height 180
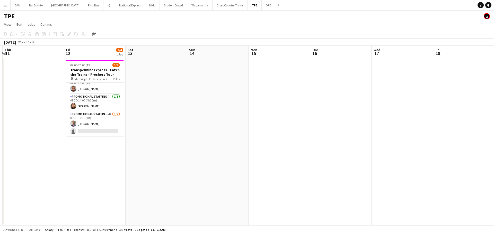
drag, startPoint x: 325, startPoint y: 107, endPoint x: 188, endPoint y: 100, distance: 137.6
click at [188, 101] on app-calendar-viewport "Mon 8 Tue 9 Wed 10 Thu 11 Fri 12 3/4 1 Job Sat 13 Sun 14 Mon 15 Tue 16 Wed 17 T…" at bounding box center [247, 136] width 494 height 180
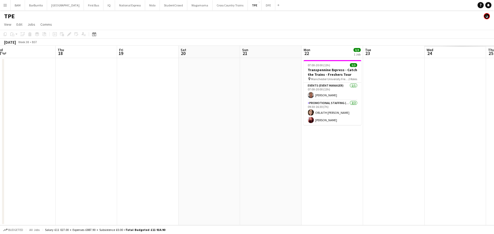
drag, startPoint x: 379, startPoint y: 111, endPoint x: 232, endPoint y: 97, distance: 148.1
click at [223, 102] on app-calendar-viewport "Sun 14 Mon 15 Tue 16 Wed 17 Thu 18 Fri 19 Sat 20 Sun 21 Mon 22 3/3 1 Job Tue 23…" at bounding box center [247, 136] width 494 height 180
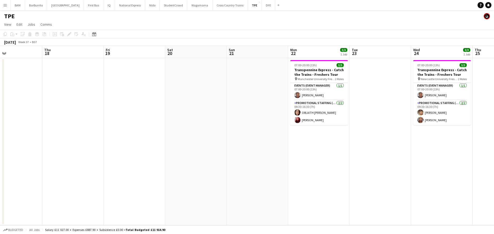
scroll to position [0, 157]
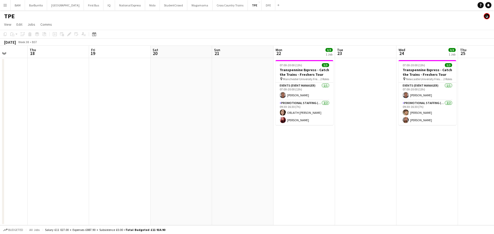
drag, startPoint x: 345, startPoint y: 104, endPoint x: 332, endPoint y: 104, distance: 13.4
click at [332, 104] on app-calendar-viewport "Mon 15 Tue 16 Wed 17 Thu 18 Fri 19 Sat 20 Sun 21 Mon 22 3/3 1 Job Tue 23 Wed 24…" at bounding box center [247, 136] width 494 height 180
click at [319, 108] on app-card-role "Promotional Staffing (Brand Ambassadors) [DATE] 09:30-16:30 (7h) [PERSON_NAME] …" at bounding box center [304, 112] width 58 height 25
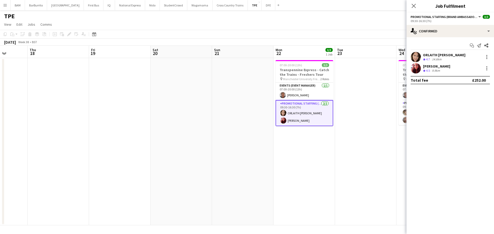
drag, startPoint x: 213, startPoint y: 44, endPoint x: 341, endPoint y: 68, distance: 130.6
click at [358, 59] on app-calendar "Copy Paste Paste Ctrl+V Paste with crew Ctrl+Shift+V Paste linked Job [GEOGRAPH…" at bounding box center [247, 128] width 494 height 196
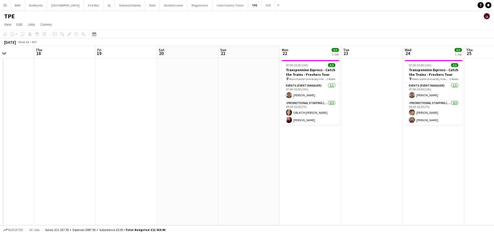
click at [199, 60] on app-date-cell at bounding box center [187, 141] width 61 height 167
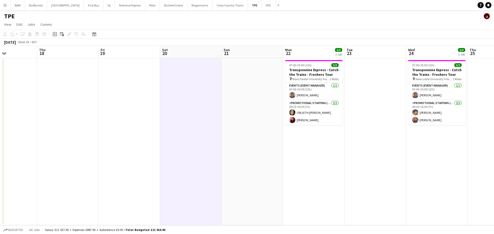
drag, startPoint x: 193, startPoint y: 58, endPoint x: 225, endPoint y: 31, distance: 41.1
click at [240, 48] on app-calendar-viewport "Mon 15 Tue 16 Wed 17 Thu 18 Fri 19 Sat 20 Sun 21 Mon 22 3/3 1 Job Tue 23 Wed 24…" at bounding box center [247, 136] width 494 height 180
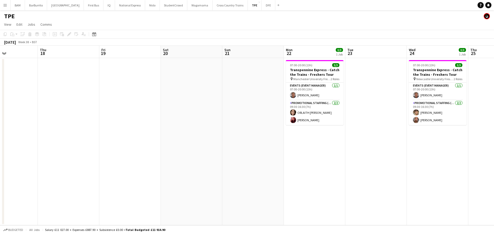
click at [223, 31] on app-toolbar "Copy Paste Paste Ctrl+V Paste with crew Ctrl+Shift+V Paste linked Job [GEOGRAPH…" at bounding box center [247, 34] width 494 height 9
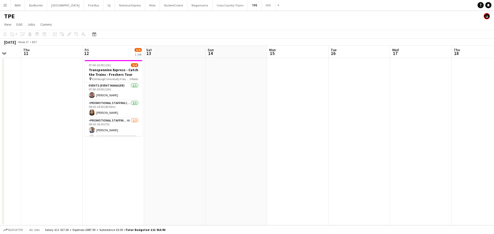
drag, startPoint x: 91, startPoint y: 53, endPoint x: 211, endPoint y: 73, distance: 120.9
click at [462, 66] on app-calendar-viewport "Tue 9 Wed 10 Thu 11 Fri 12 3/4 1 Job Sat 13 Sun 14 Mon 15 Tue 16 Wed 17 Thu 18 …" at bounding box center [247, 136] width 494 height 180
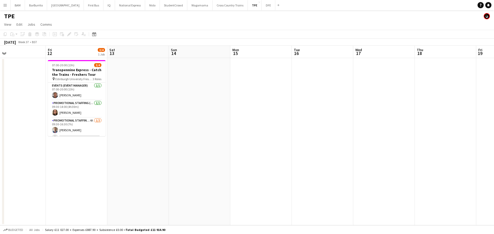
scroll to position [0, 148]
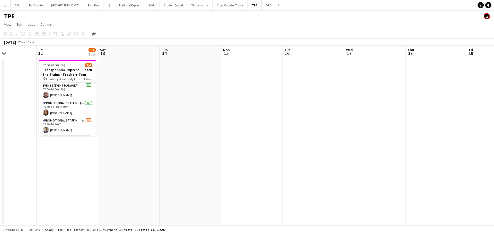
drag, startPoint x: 156, startPoint y: 81, endPoint x: 256, endPoint y: 84, distance: 99.6
click at [256, 84] on app-calendar-viewport "Tue 9 Wed 10 Thu 11 Fri 12 3/4 1 Job Sat 13 Sun 14 Mon 15 Tue 16 Wed 17 Thu 18 …" at bounding box center [247, 136] width 494 height 180
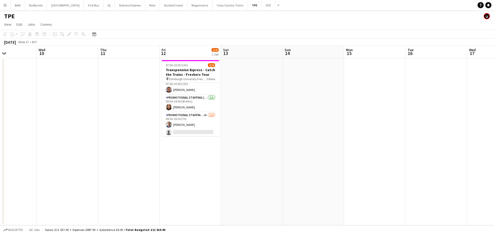
scroll to position [6, 0]
